Goal: Information Seeking & Learning: Learn about a topic

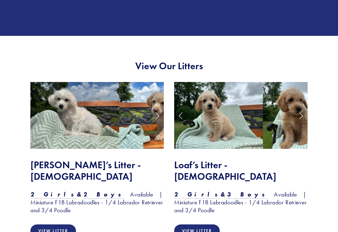
scroll to position [458, 0]
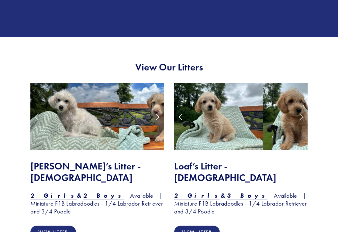
click at [59, 226] on link "View Litter" at bounding box center [53, 232] width 46 height 13
click at [263, 123] on img at bounding box center [307, 116] width 89 height 67
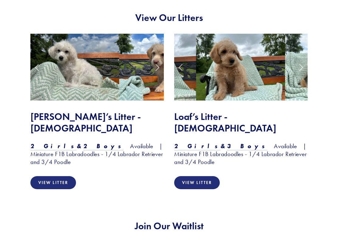
scroll to position [508, 0]
click at [203, 176] on link "View Litter" at bounding box center [197, 182] width 46 height 13
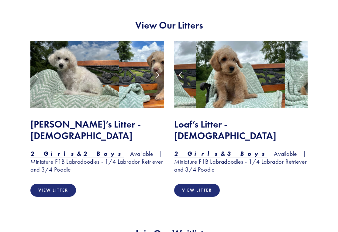
scroll to position [483, 0]
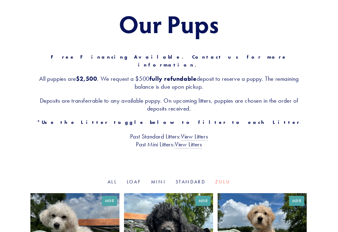
scroll to position [61, 0]
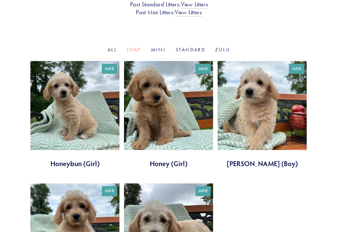
scroll to position [194, 0]
